Goal: Find specific page/section: Locate a particular part of the current website

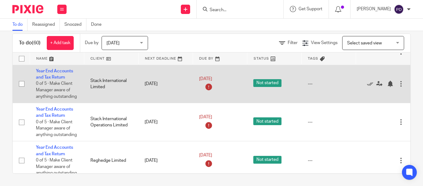
scroll to position [31, 0]
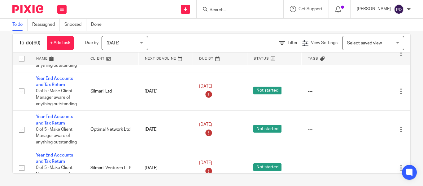
click at [99, 58] on link at bounding box center [111, 58] width 54 height 12
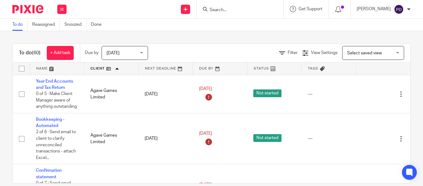
click at [232, 9] on input "Search" at bounding box center [237, 10] width 56 height 6
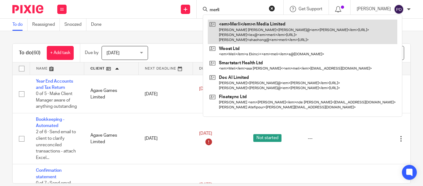
type input "merli"
click at [223, 26] on link at bounding box center [303, 32] width 190 height 24
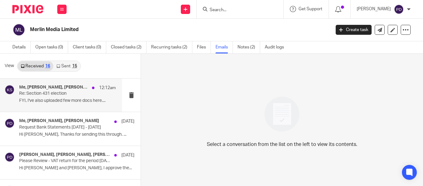
click at [79, 92] on p "Re: Section 431 election" at bounding box center [57, 93] width 77 height 5
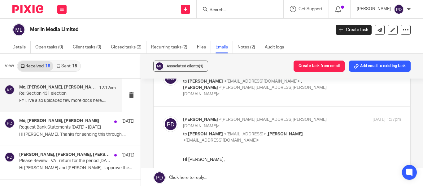
scroll to position [123, 0]
